Goal: Register for event/course

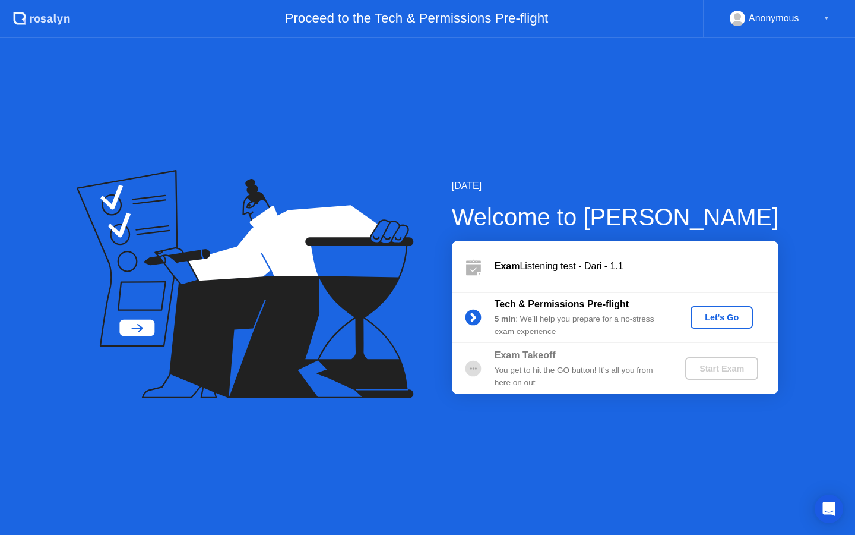
click at [716, 318] on div "Let's Go" at bounding box center [722, 317] width 53 height 10
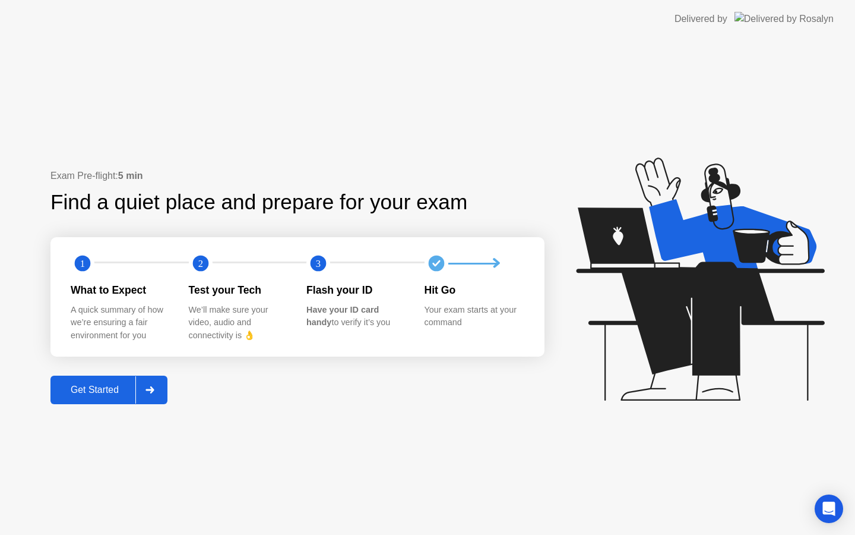
click at [80, 391] on div "Get Started" at bounding box center [94, 389] width 81 height 11
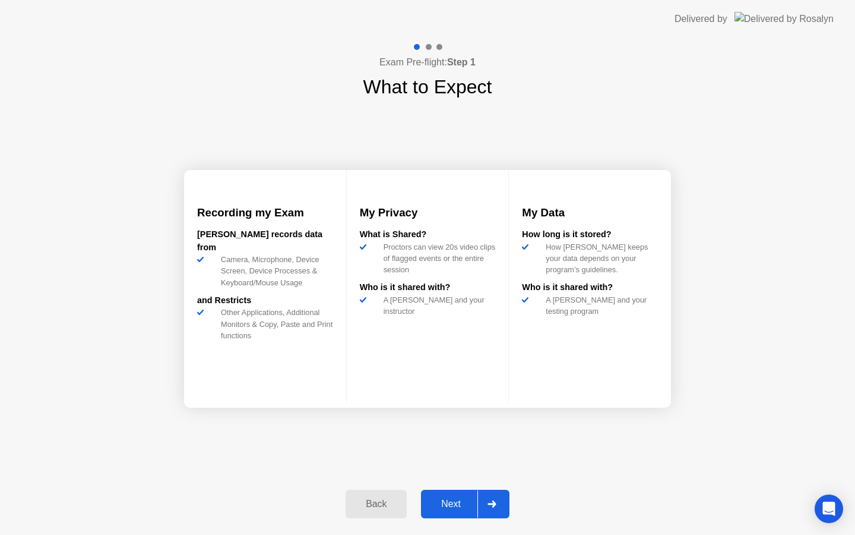
click at [434, 505] on div "Next" at bounding box center [451, 503] width 53 height 11
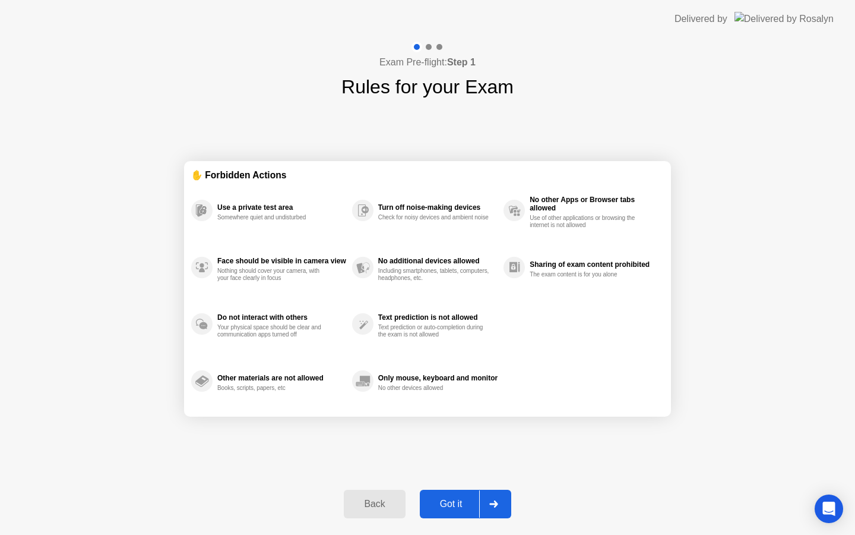
click at [449, 506] on div "Got it" at bounding box center [452, 503] width 56 height 11
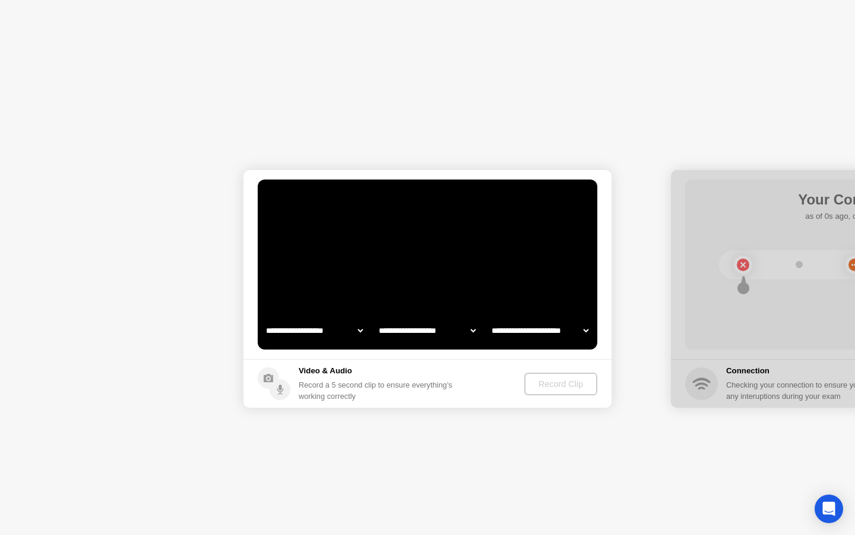
select select "**********"
select select "*******"
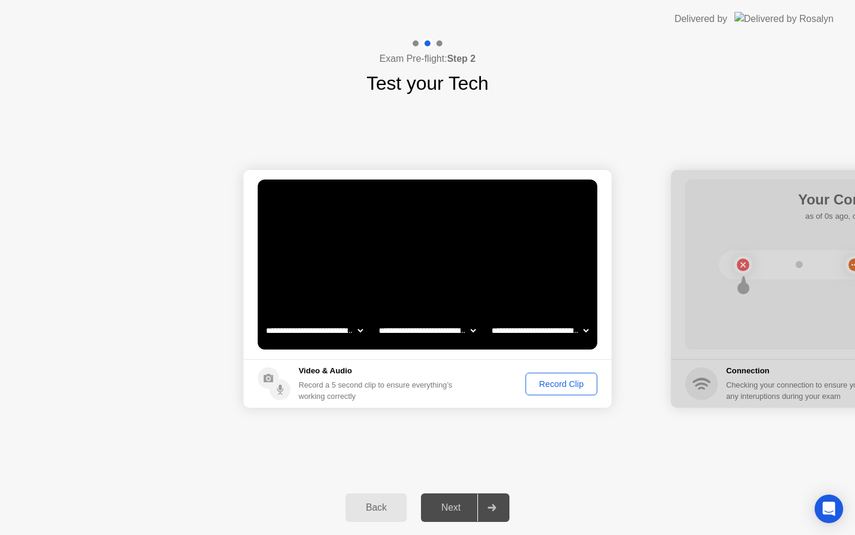
click at [552, 380] on div "Record Clip" at bounding box center [562, 384] width 64 height 10
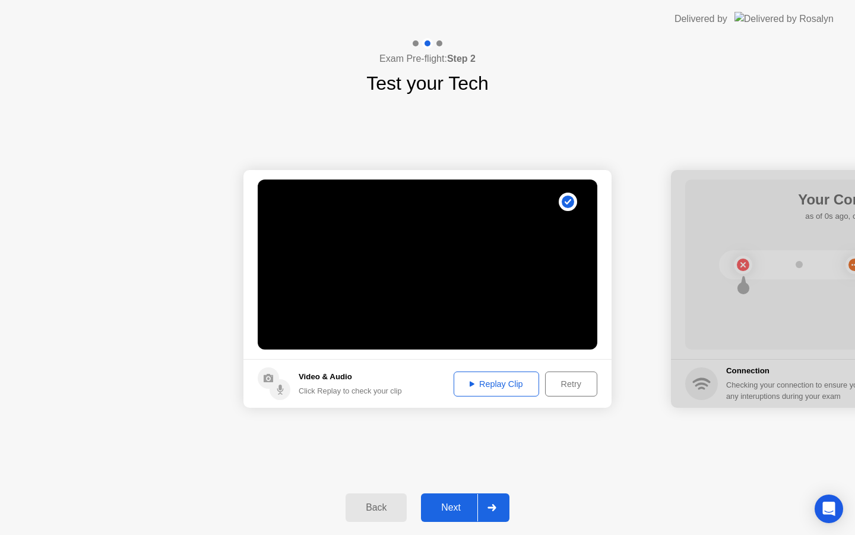
click at [497, 386] on div "Replay Clip" at bounding box center [496, 384] width 77 height 10
click at [454, 509] on div "Next" at bounding box center [451, 507] width 53 height 11
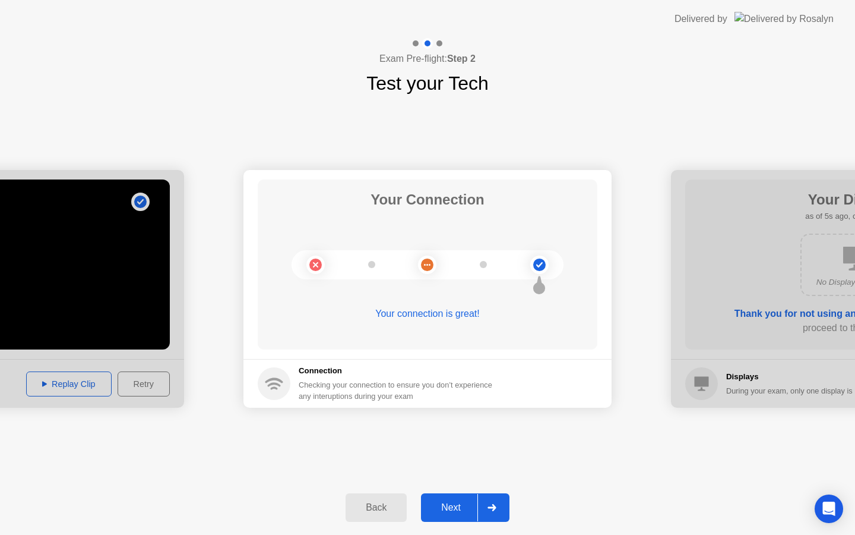
click at [450, 502] on div "Next" at bounding box center [451, 507] width 53 height 11
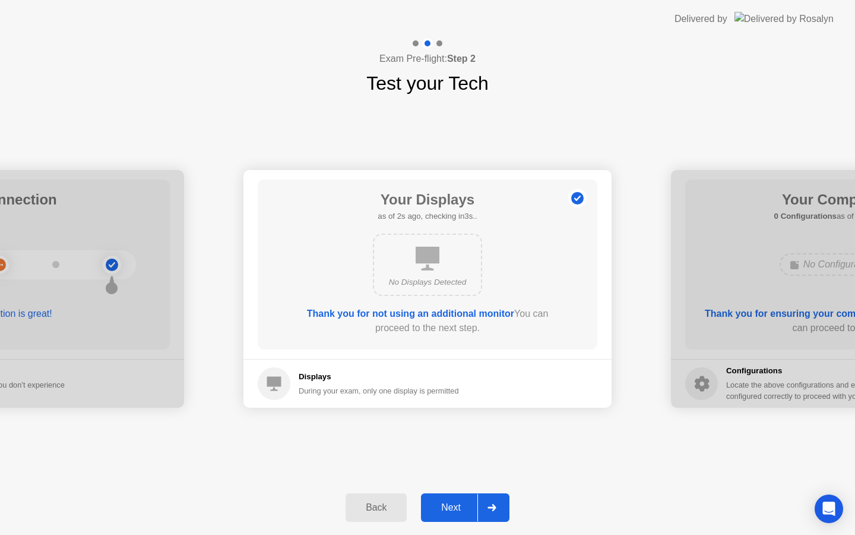
click at [451, 513] on div "Next" at bounding box center [451, 507] width 53 height 11
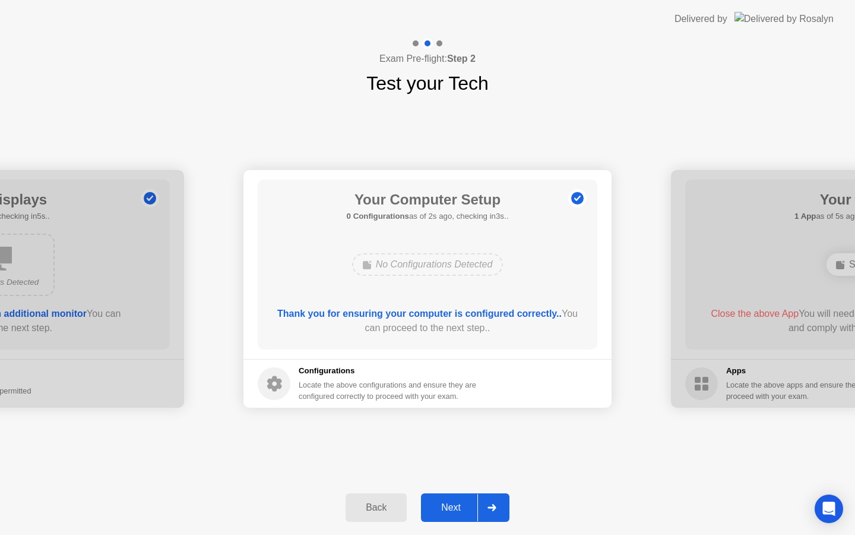
click at [451, 513] on div "Next" at bounding box center [451, 507] width 53 height 11
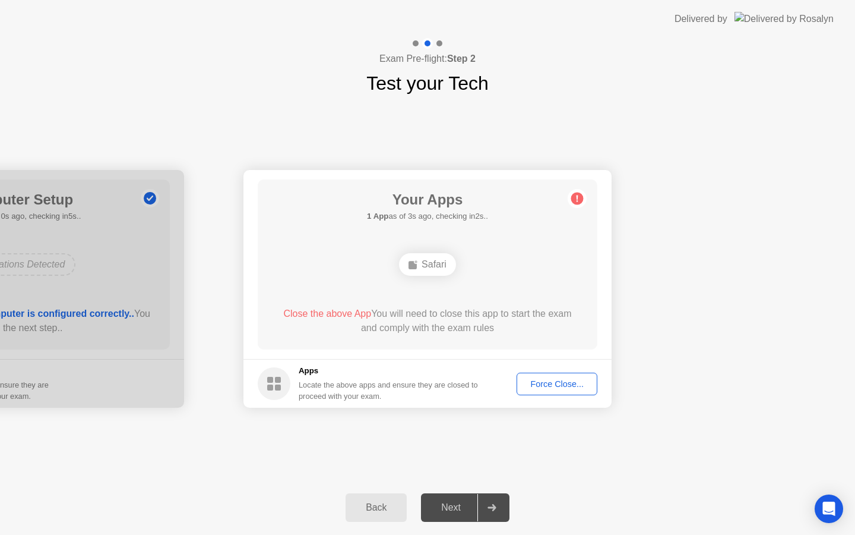
click at [451, 513] on div "Next" at bounding box center [451, 507] width 53 height 11
click at [535, 387] on div "Force Close..." at bounding box center [557, 384] width 72 height 10
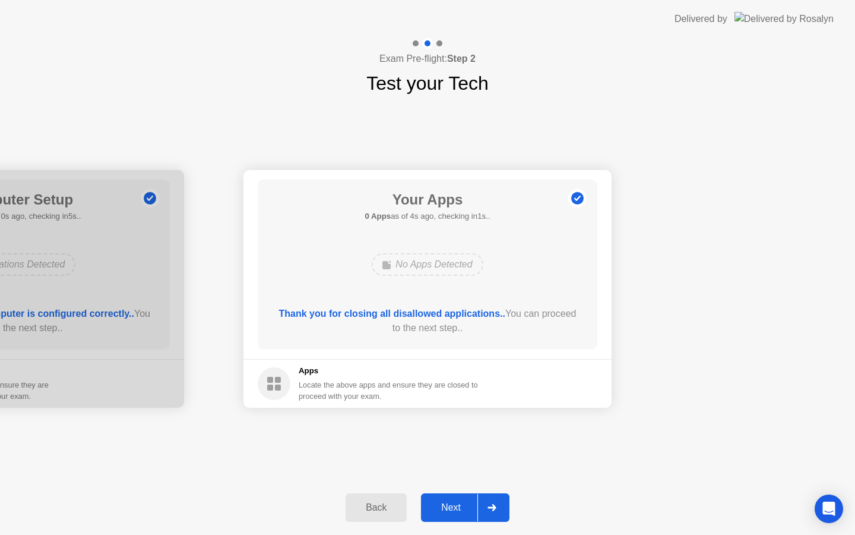
click at [456, 508] on div "Next" at bounding box center [451, 507] width 53 height 11
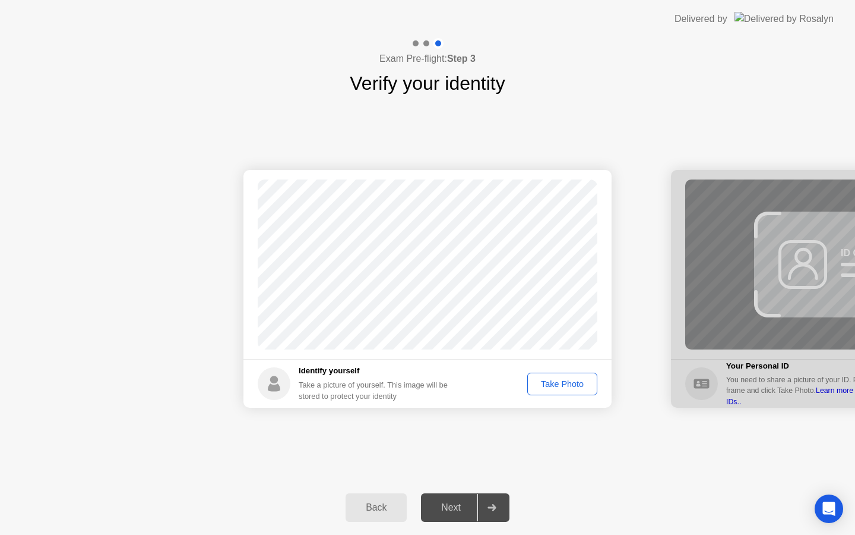
click at [559, 384] on div "Take Photo" at bounding box center [563, 384] width 62 height 10
click at [456, 508] on div "Next" at bounding box center [451, 507] width 53 height 11
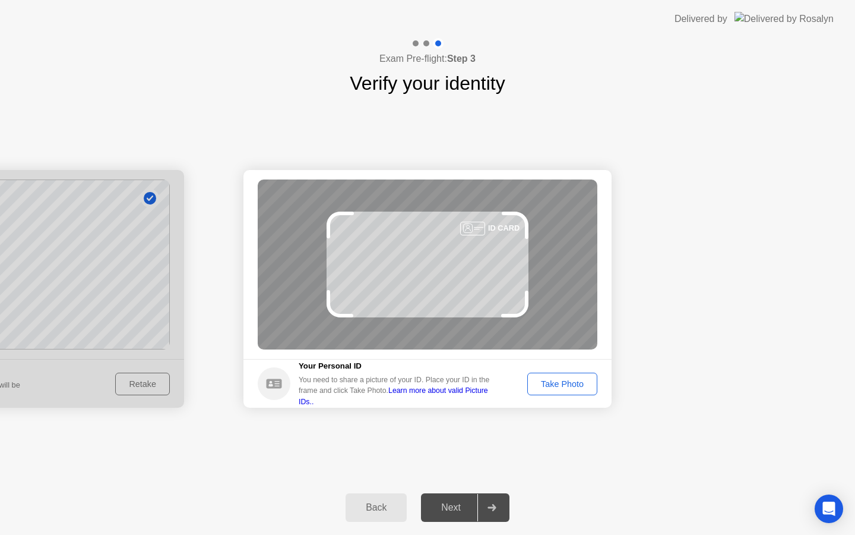
click at [456, 508] on div "Next" at bounding box center [451, 507] width 53 height 11
click at [552, 383] on div "Take Photo" at bounding box center [563, 384] width 62 height 10
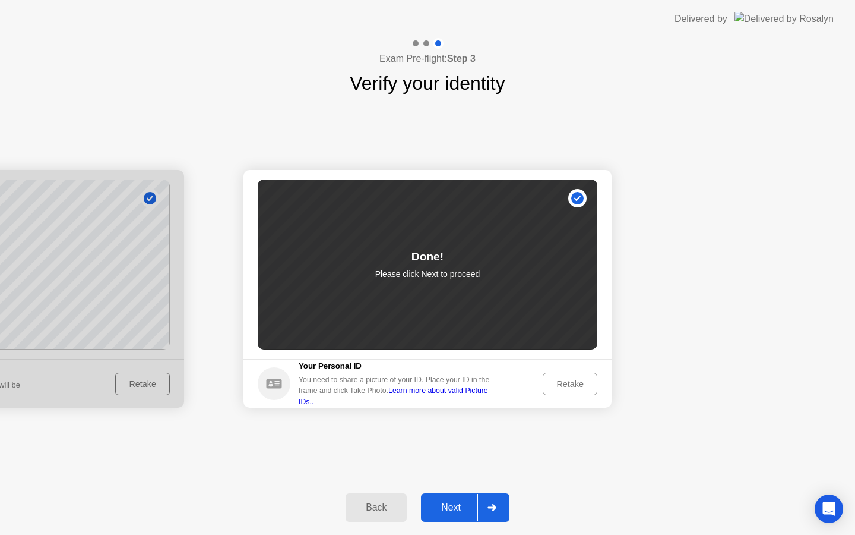
click at [455, 504] on div "Next" at bounding box center [451, 507] width 53 height 11
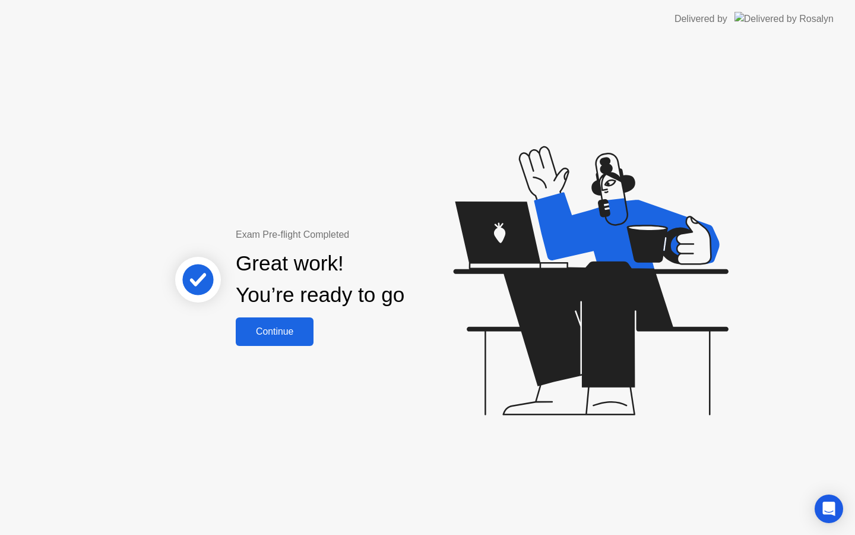
click at [279, 331] on div "Continue" at bounding box center [274, 331] width 71 height 11
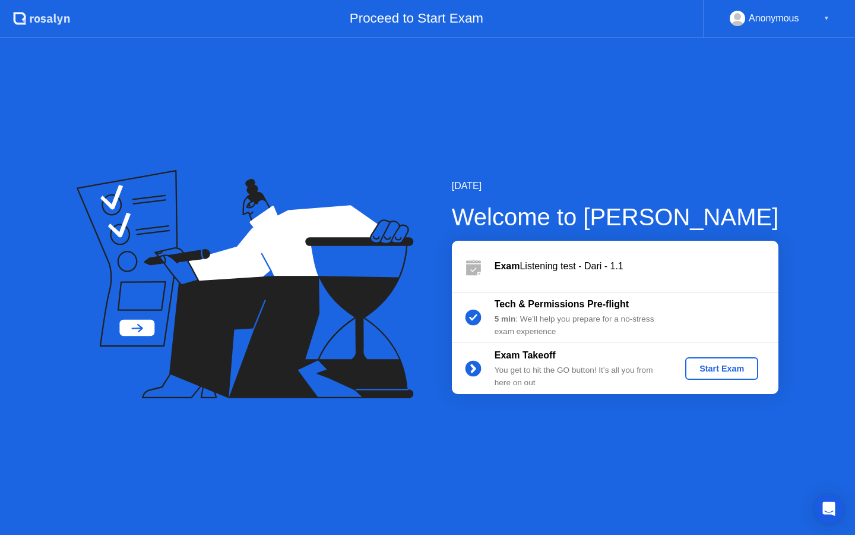
click at [722, 365] on div "Start Exam" at bounding box center [722, 369] width 64 height 10
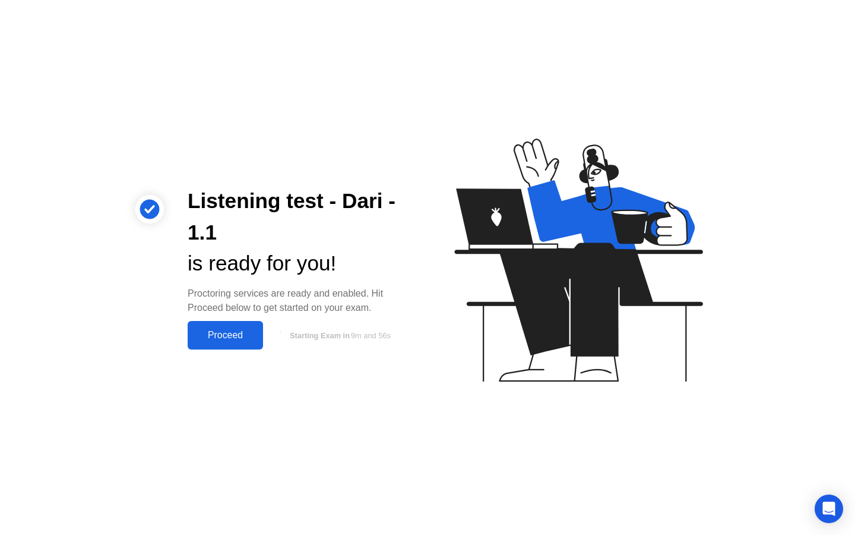
click at [210, 334] on div "Proceed" at bounding box center [225, 335] width 68 height 11
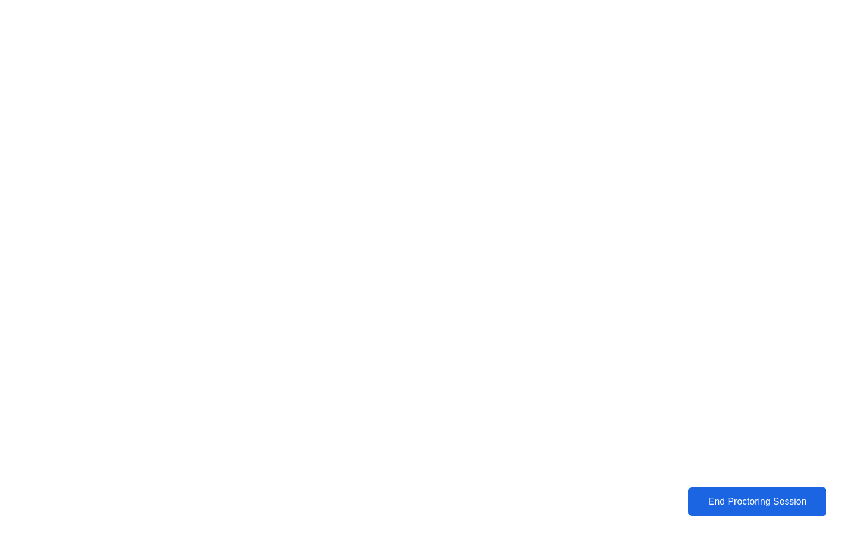
click at [729, 504] on div "End Proctoring Session" at bounding box center [758, 501] width 132 height 11
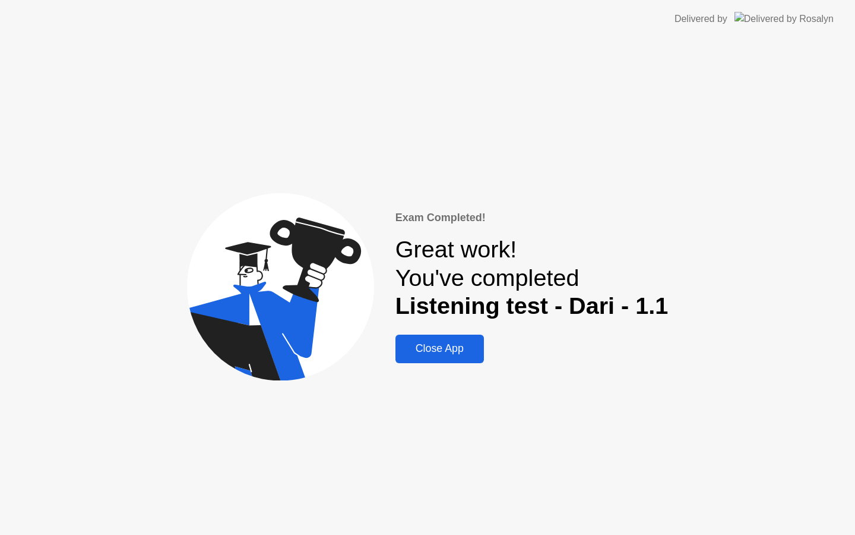
click at [434, 348] on div "Close App" at bounding box center [439, 348] width 81 height 12
